Goal: Task Accomplishment & Management: Manage account settings

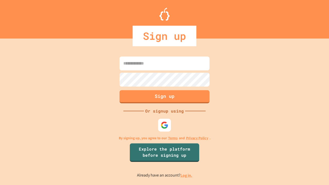
click at [187, 175] on link "Log in." at bounding box center [186, 175] width 12 height 5
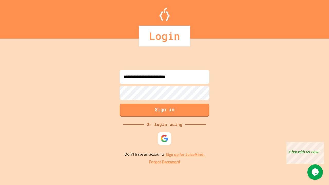
type input "**********"
